Goal: Find specific page/section: Find specific page/section

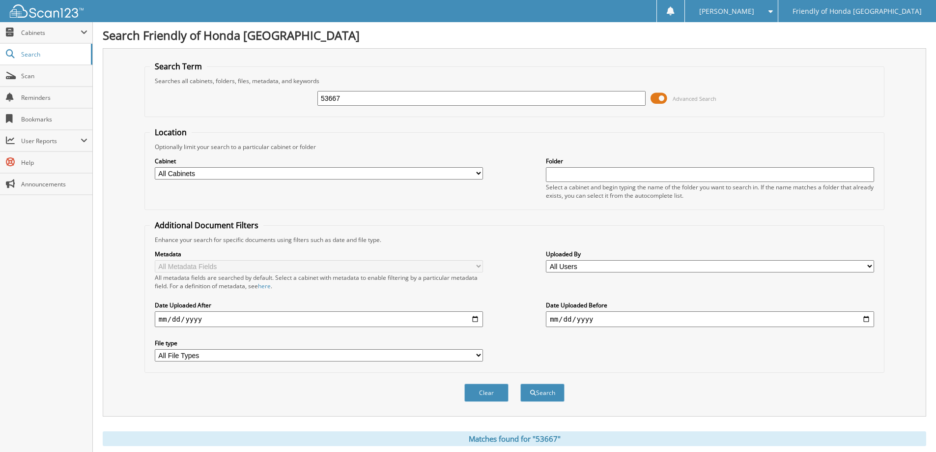
drag, startPoint x: 356, startPoint y: 95, endPoint x: 368, endPoint y: 96, distance: 12.3
click at [355, 95] on input "53667" at bounding box center [481, 98] width 328 height 15
type input "5"
type input "61451"
click at [520, 383] on button "Search" at bounding box center [542, 392] width 44 height 18
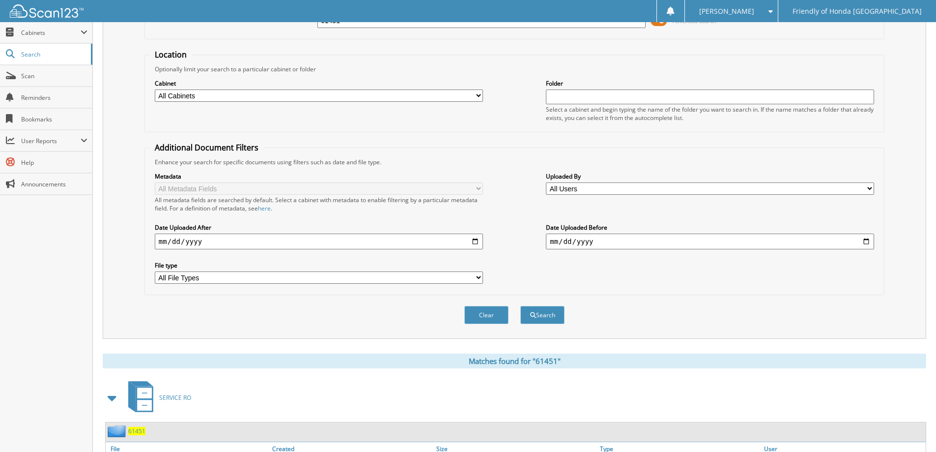
scroll to position [147, 0]
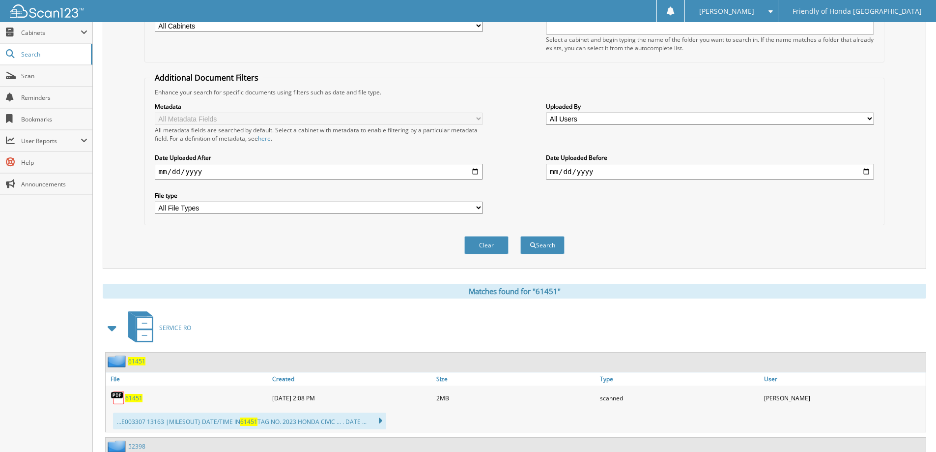
click at [137, 363] on span "61451" at bounding box center [136, 361] width 17 height 8
